Goal: Check status

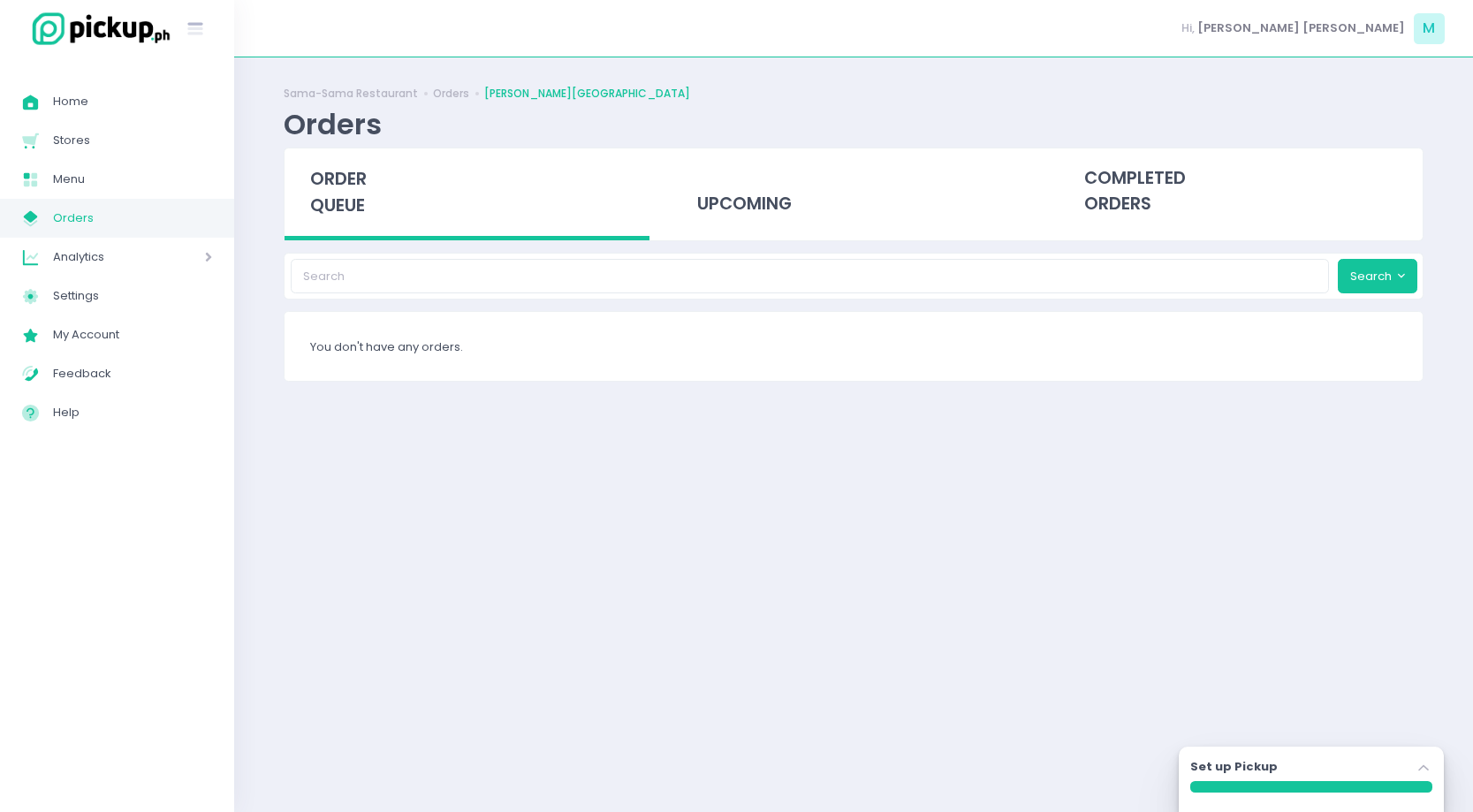
click at [1427, 768] on icon at bounding box center [1422, 768] width 10 height 6
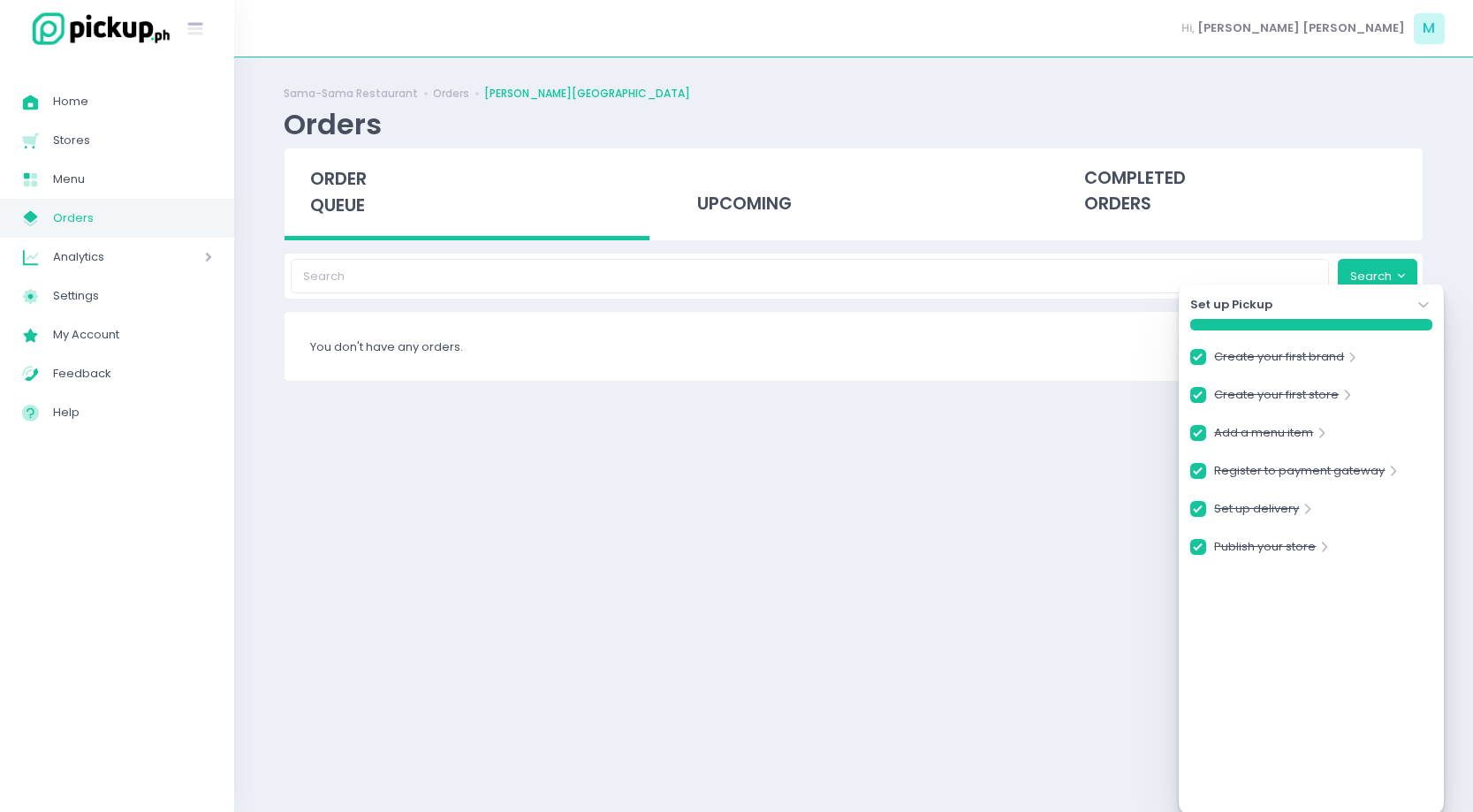
click at [1421, 303] on icon "Stockholm-icons / Navigation / Angle-down Created with Sketch." at bounding box center [1423, 305] width 18 height 18
